Goal: Task Accomplishment & Management: Use online tool/utility

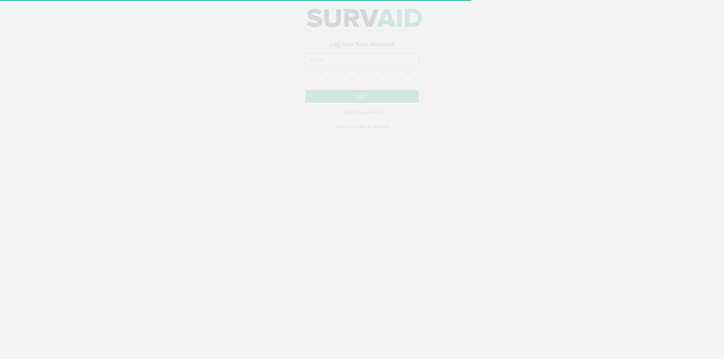
type input "[PERSON_NAME][EMAIL_ADDRESS][PERSON_NAME][DOMAIN_NAME]"
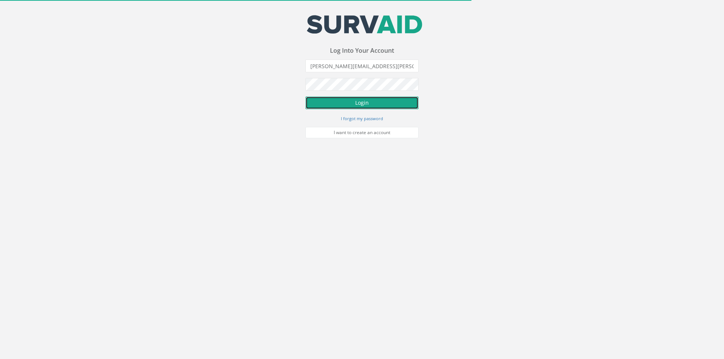
click at [337, 104] on button "Login" at bounding box center [361, 102] width 113 height 13
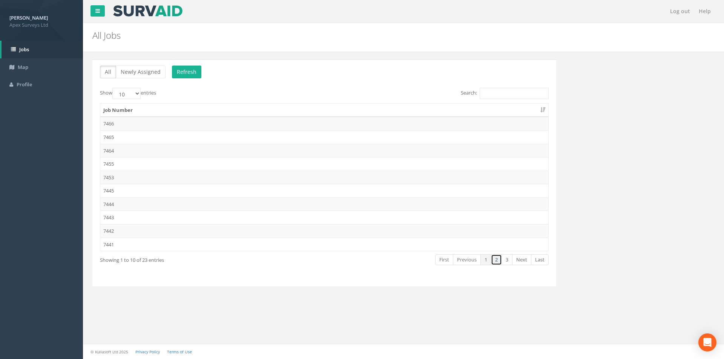
click at [500, 258] on link "2" at bounding box center [496, 259] width 11 height 11
click at [119, 135] on td "7435" at bounding box center [324, 137] width 448 height 14
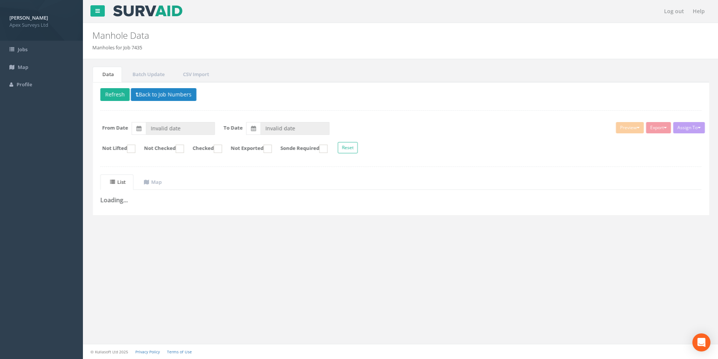
type input "[DATE]"
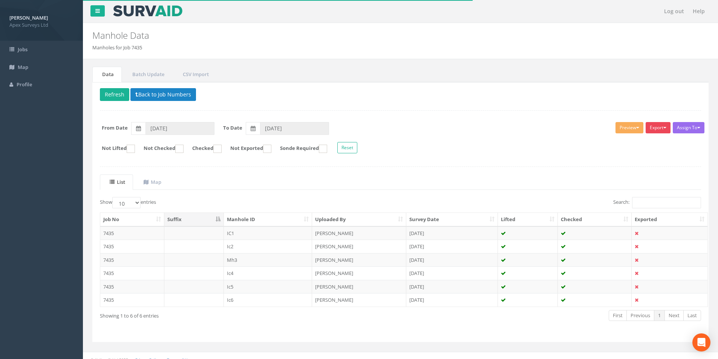
click at [657, 127] on button "Export" at bounding box center [658, 127] width 25 height 11
click at [653, 126] on button "Export" at bounding box center [658, 127] width 25 height 11
click at [655, 126] on button "Export" at bounding box center [658, 127] width 25 height 11
